Goal: Task Accomplishment & Management: Manage account settings

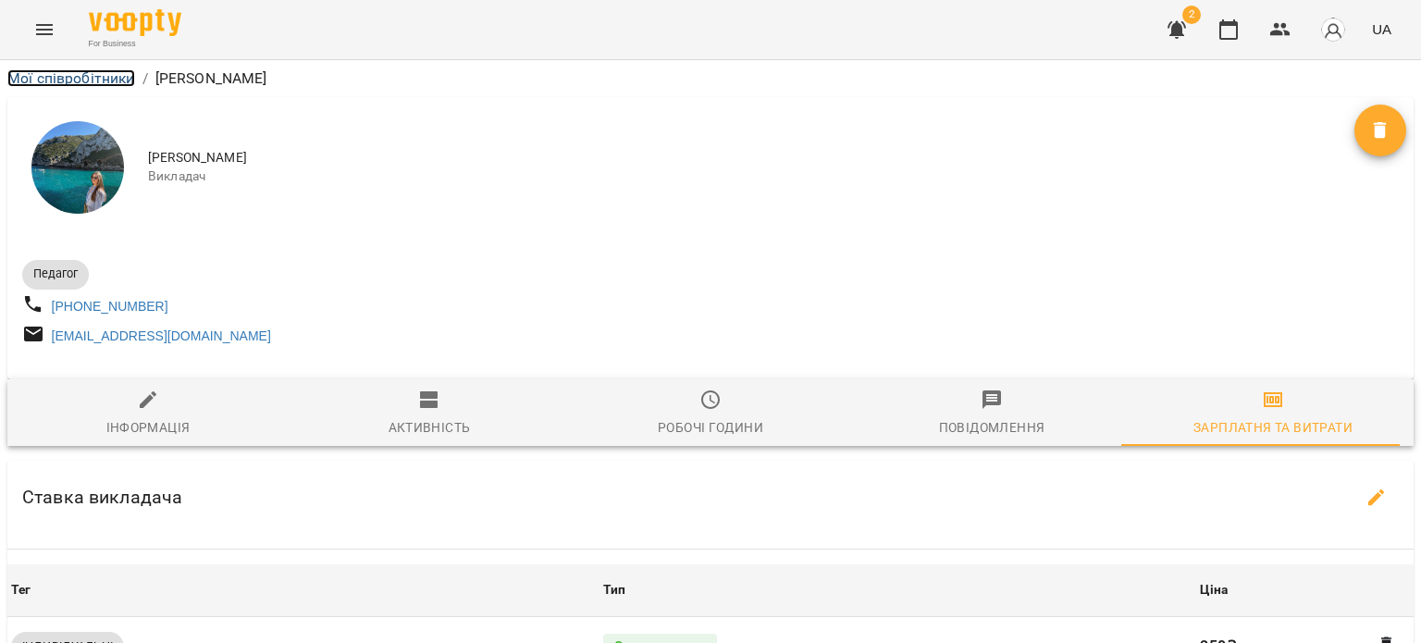
click at [74, 78] on link "Мої співробітники" at bounding box center [71, 78] width 128 height 18
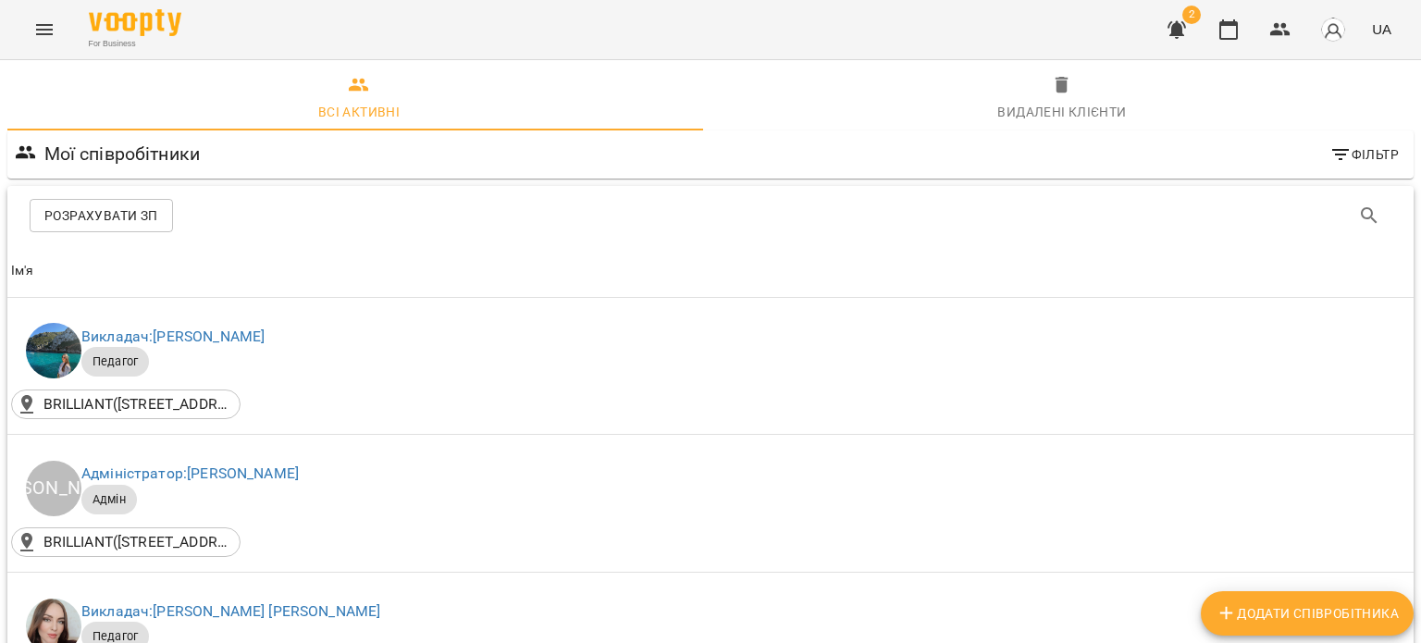
scroll to position [1018, 0]
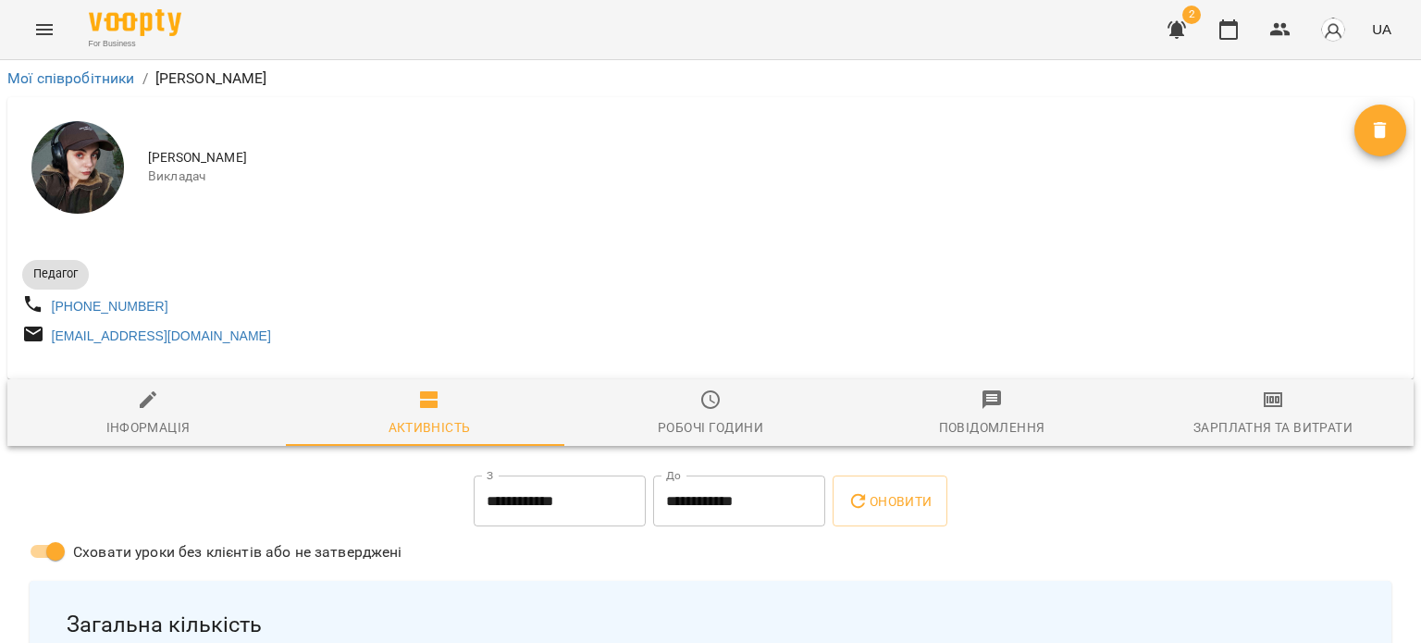
click at [1284, 433] on div "Зарплатня та Витрати" at bounding box center [1273, 427] width 159 height 22
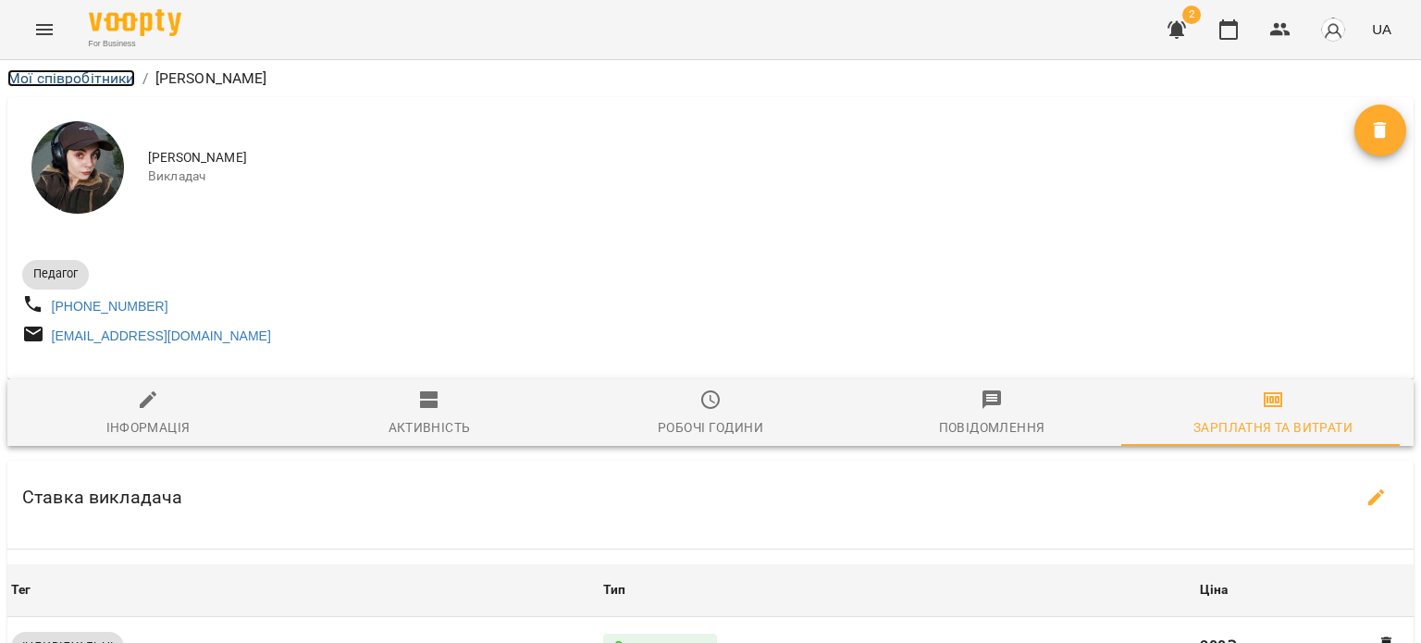
click at [85, 74] on link "Мої співробітники" at bounding box center [71, 78] width 128 height 18
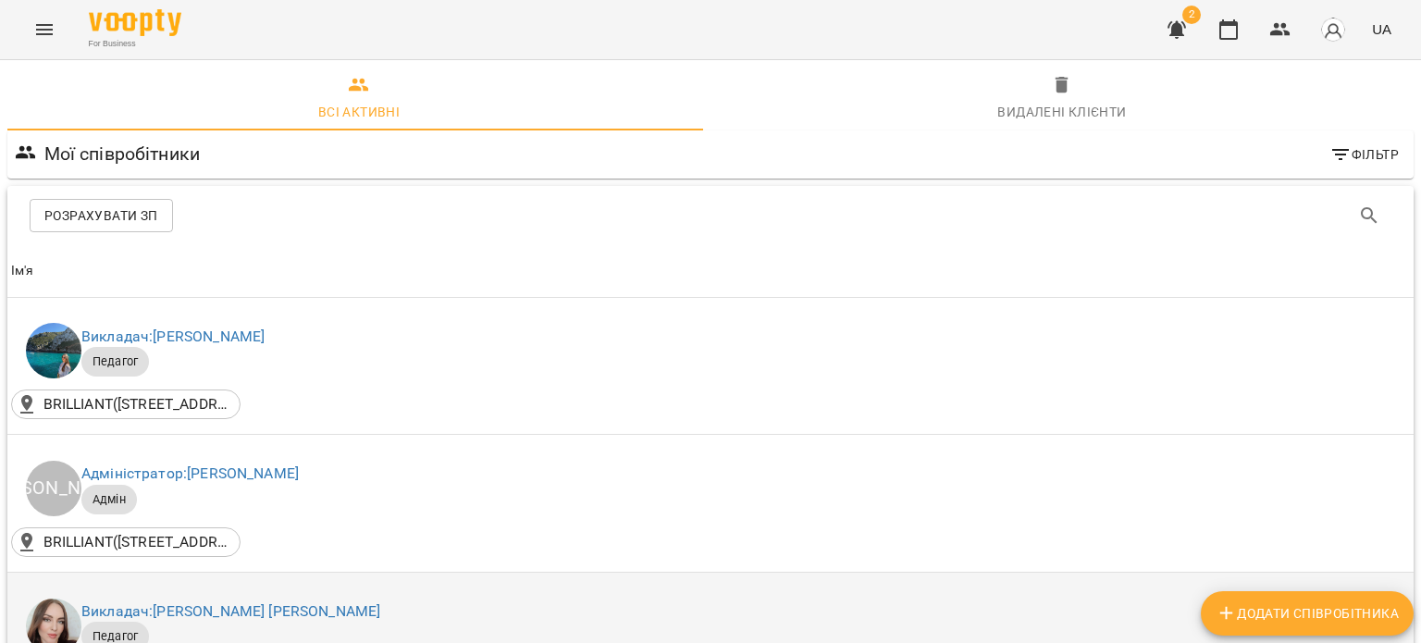
scroll to position [370, 0]
click at [259, 602] on link "Викладач: [PERSON_NAME] [PERSON_NAME]" at bounding box center [230, 611] width 299 height 18
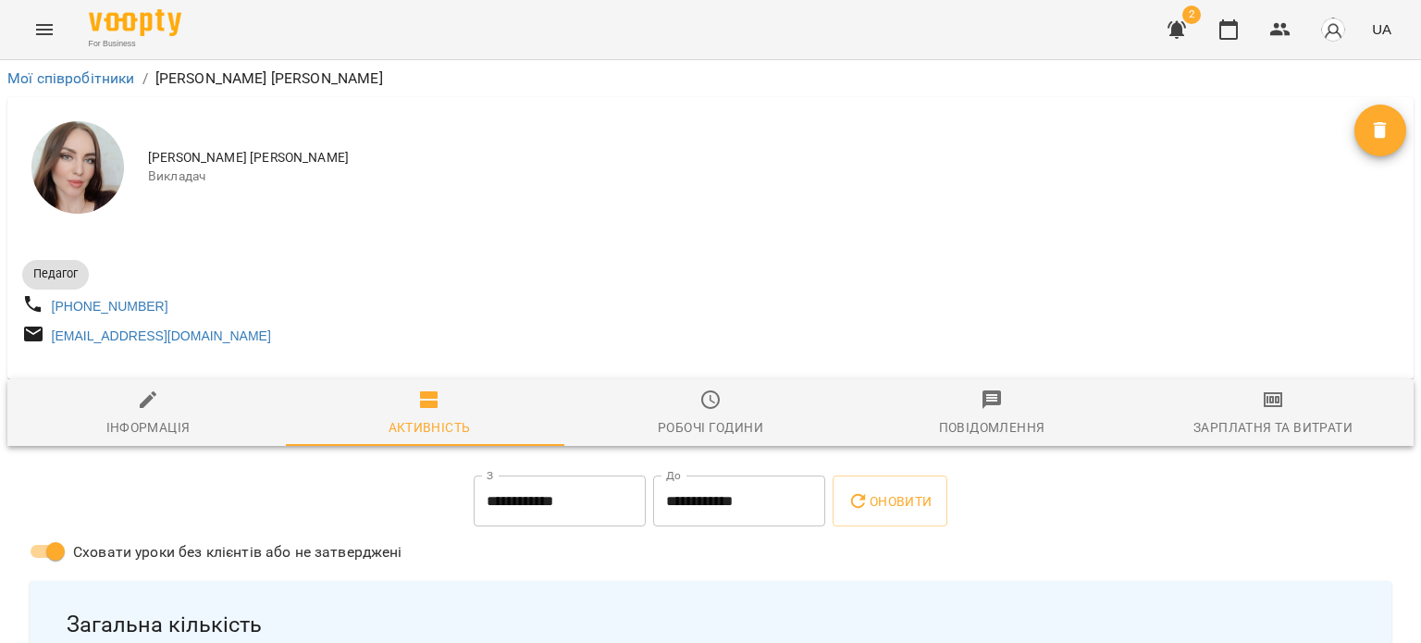
click at [1318, 409] on span "Зарплатня та Витрати" at bounding box center [1273, 414] width 259 height 50
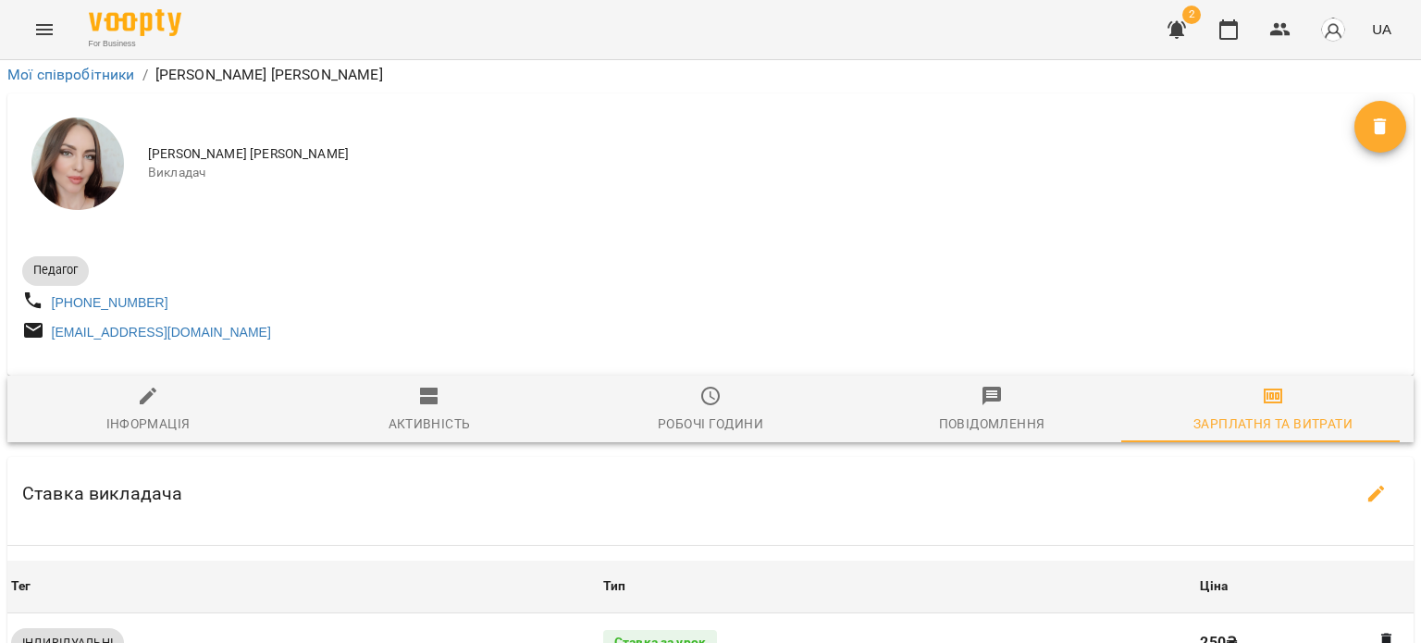
scroll to position [555, 0]
